Goal: Use online tool/utility: Utilize a website feature to perform a specific function

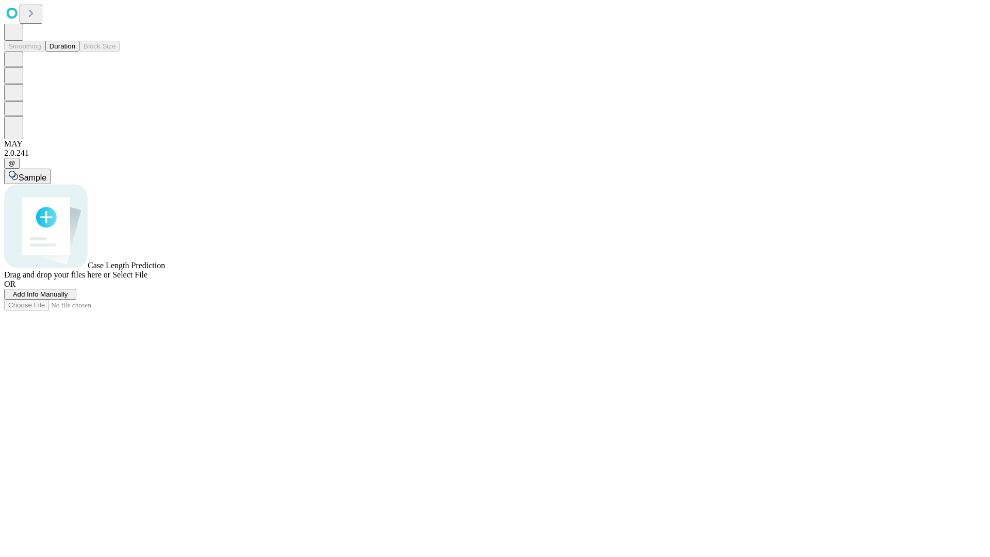
click at [75, 52] on button "Duration" at bounding box center [62, 46] width 34 height 11
click at [46, 173] on span "Sample" at bounding box center [33, 177] width 28 height 9
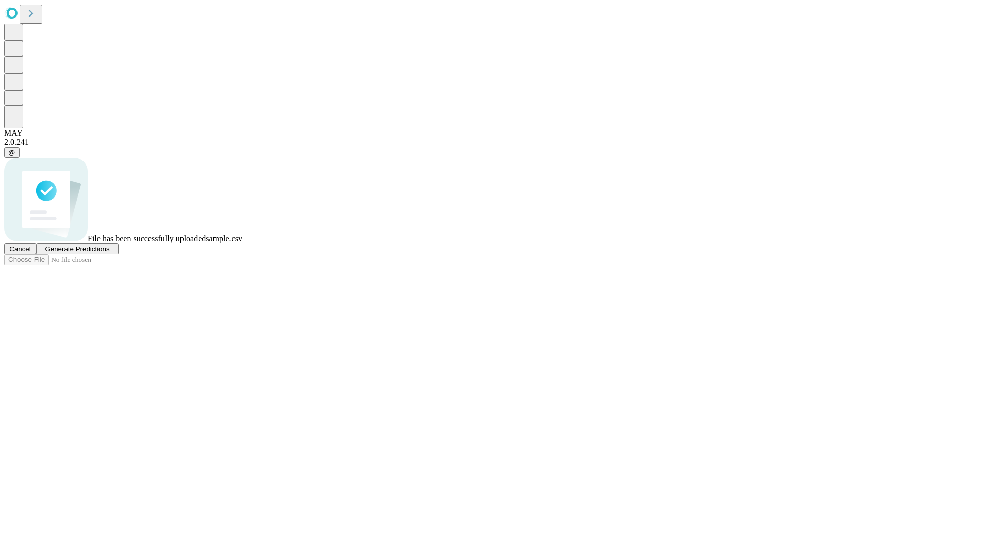
click at [109, 253] on span "Generate Predictions" at bounding box center [77, 249] width 64 height 8
